Goal: Information Seeking & Learning: Learn about a topic

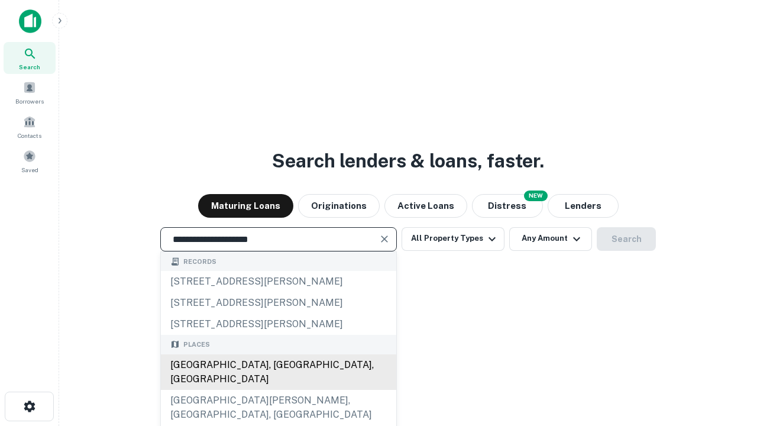
click at [278, 390] on div "[GEOGRAPHIC_DATA], [GEOGRAPHIC_DATA], [GEOGRAPHIC_DATA]" at bounding box center [279, 372] width 236 height 36
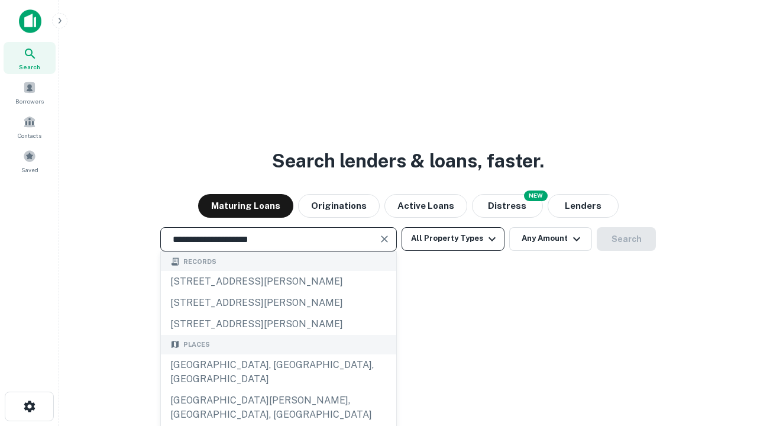
type input "**********"
click at [453, 238] on button "All Property Types" at bounding box center [453, 239] width 103 height 24
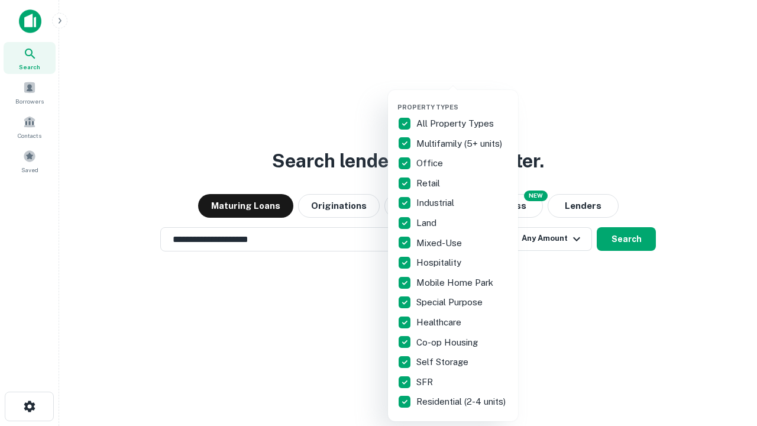
click at [463, 99] on button "button" at bounding box center [463, 99] width 130 height 1
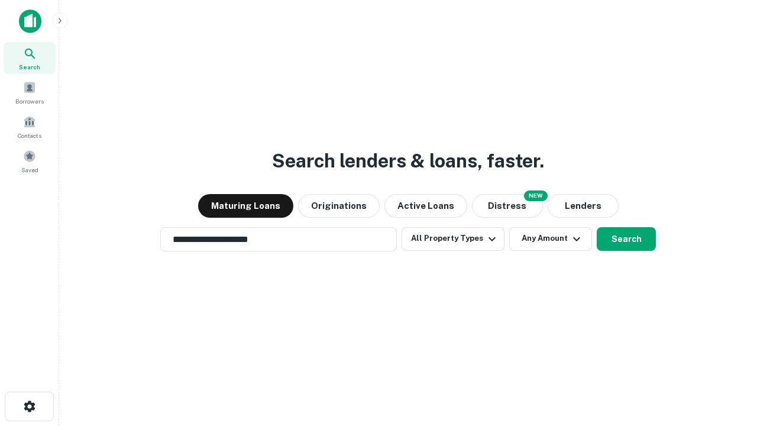
scroll to position [18, 0]
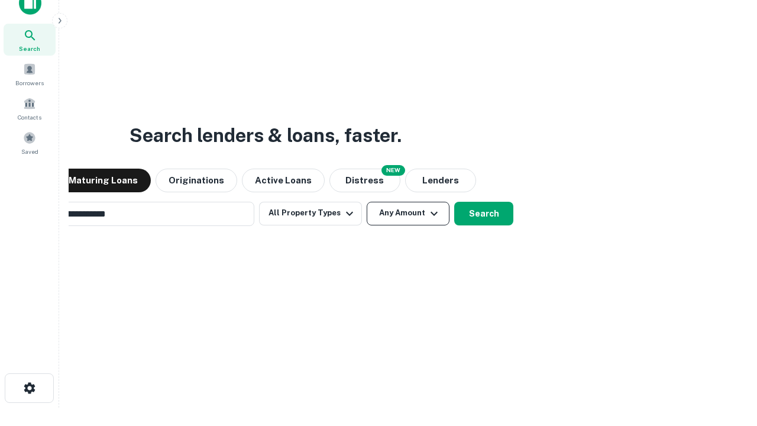
click at [367, 202] on button "Any Amount" at bounding box center [408, 214] width 83 height 24
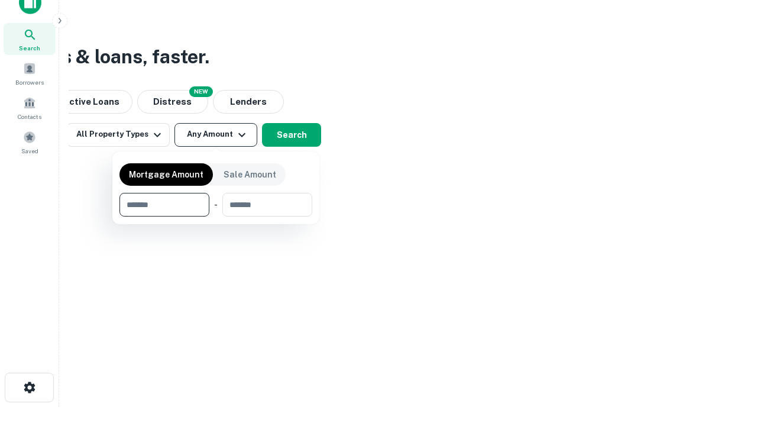
type input "*******"
click at [216, 217] on button "button" at bounding box center [216, 217] width 193 height 1
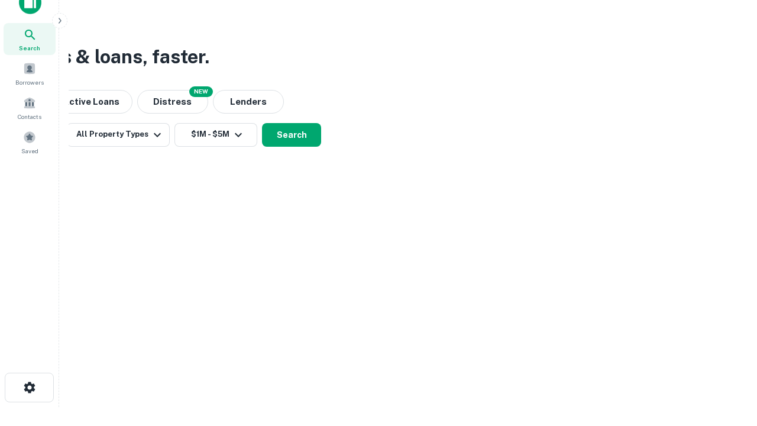
scroll to position [7, 218]
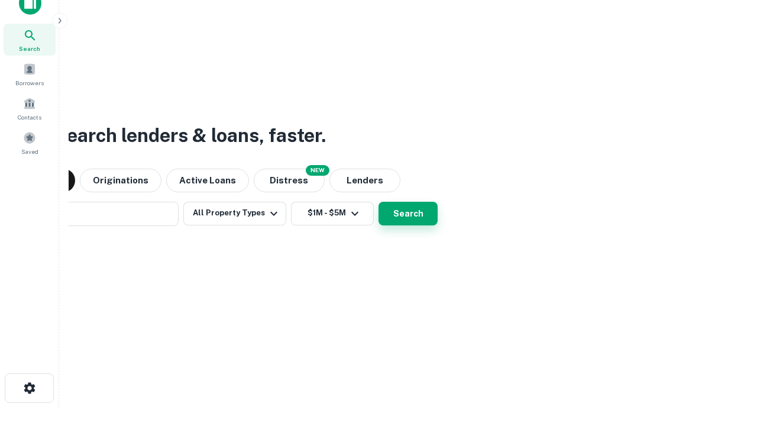
click at [379, 202] on button "Search" at bounding box center [408, 214] width 59 height 24
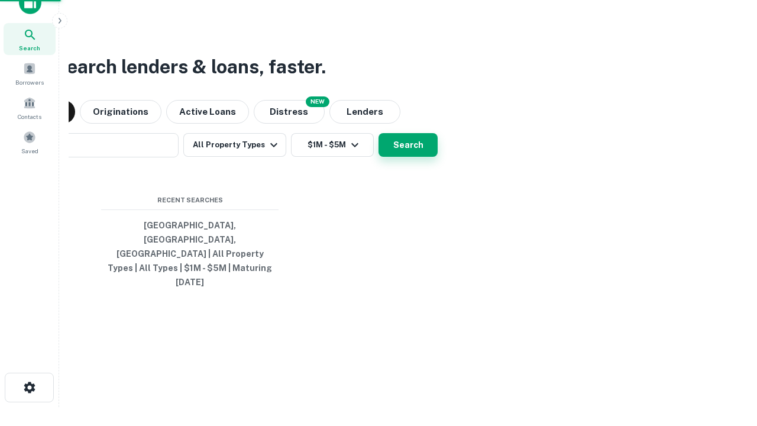
scroll to position [31, 335]
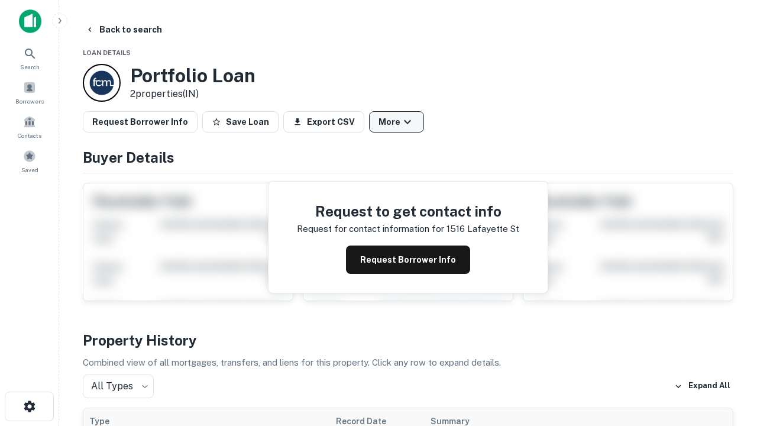
click at [396, 122] on button "More" at bounding box center [396, 121] width 55 height 21
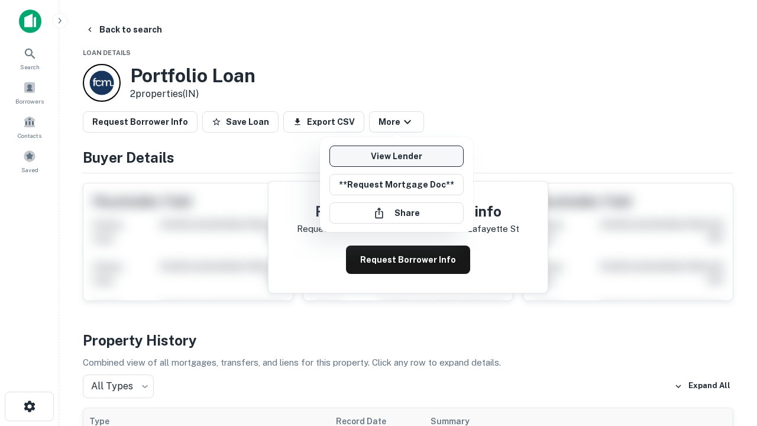
click at [396, 156] on link "View Lender" at bounding box center [397, 156] width 134 height 21
